Goal: Information Seeking & Learning: Find contact information

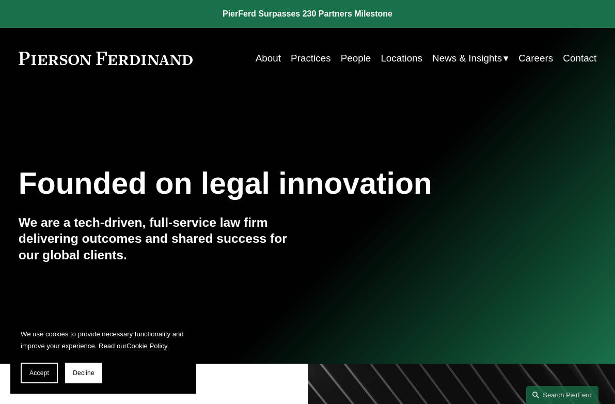
click at [347, 57] on link "People" at bounding box center [356, 59] width 30 height 20
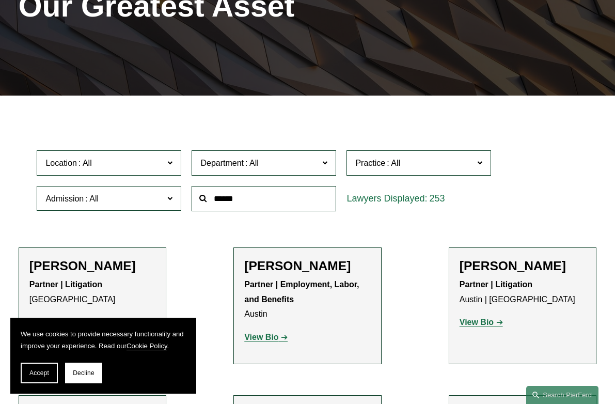
scroll to position [310, 0]
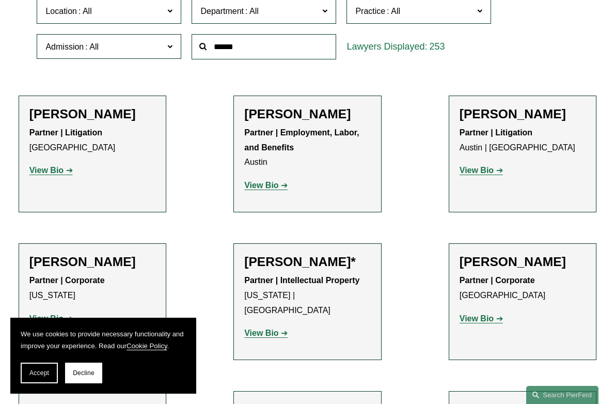
click at [167, 12] on label "Location" at bounding box center [109, 10] width 144 height 25
click at [0, 0] on link "Houston" at bounding box center [0, 0] width 0 height 0
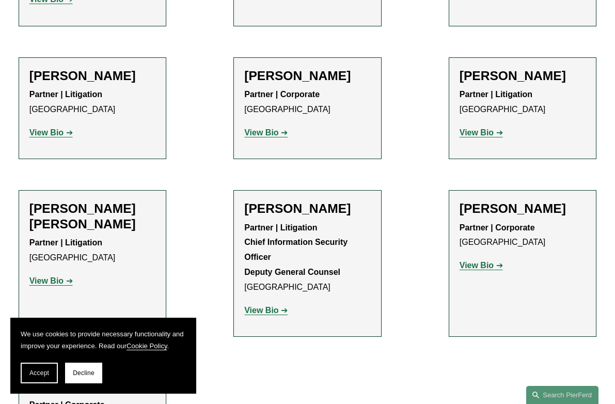
scroll to position [507, 0]
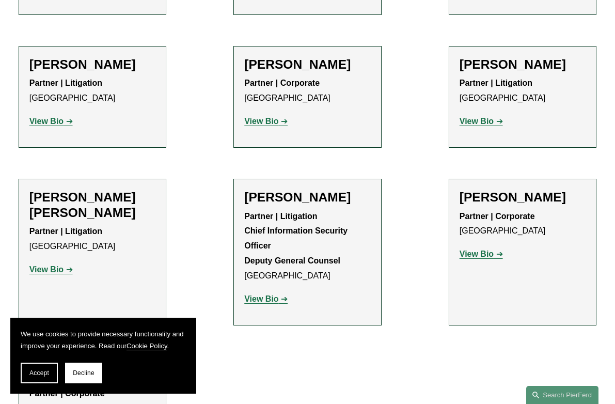
click at [48, 114] on p "View Bio" at bounding box center [92, 121] width 126 height 15
click at [49, 117] on strong "View Bio" at bounding box center [46, 121] width 34 height 9
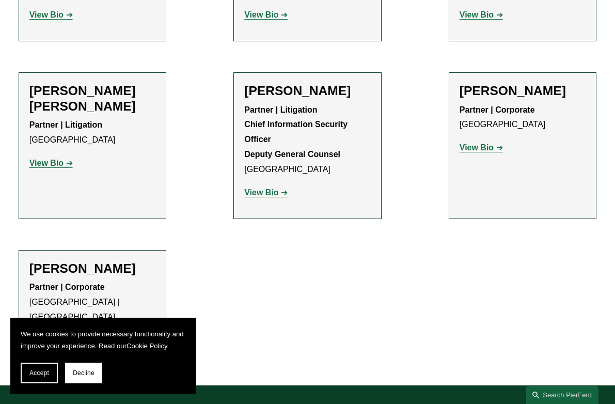
scroll to position [610, 0]
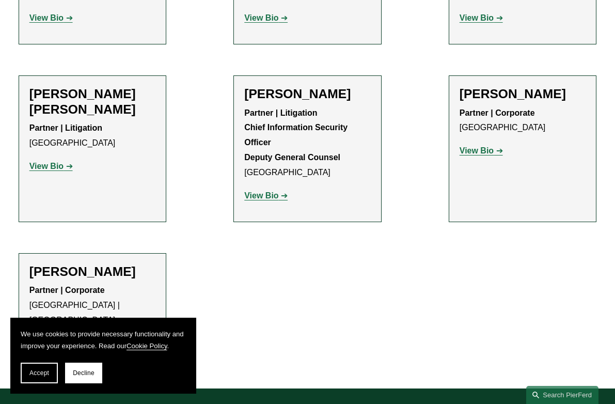
click at [481, 146] on strong "View Bio" at bounding box center [476, 150] width 34 height 9
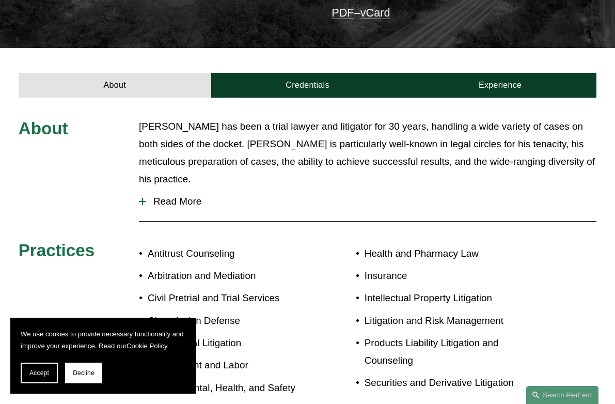
scroll to position [310, 0]
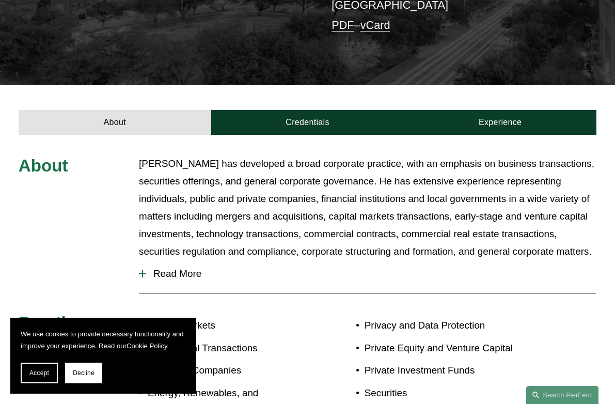
scroll to position [310, 0]
